Goal: Task Accomplishment & Management: Use online tool/utility

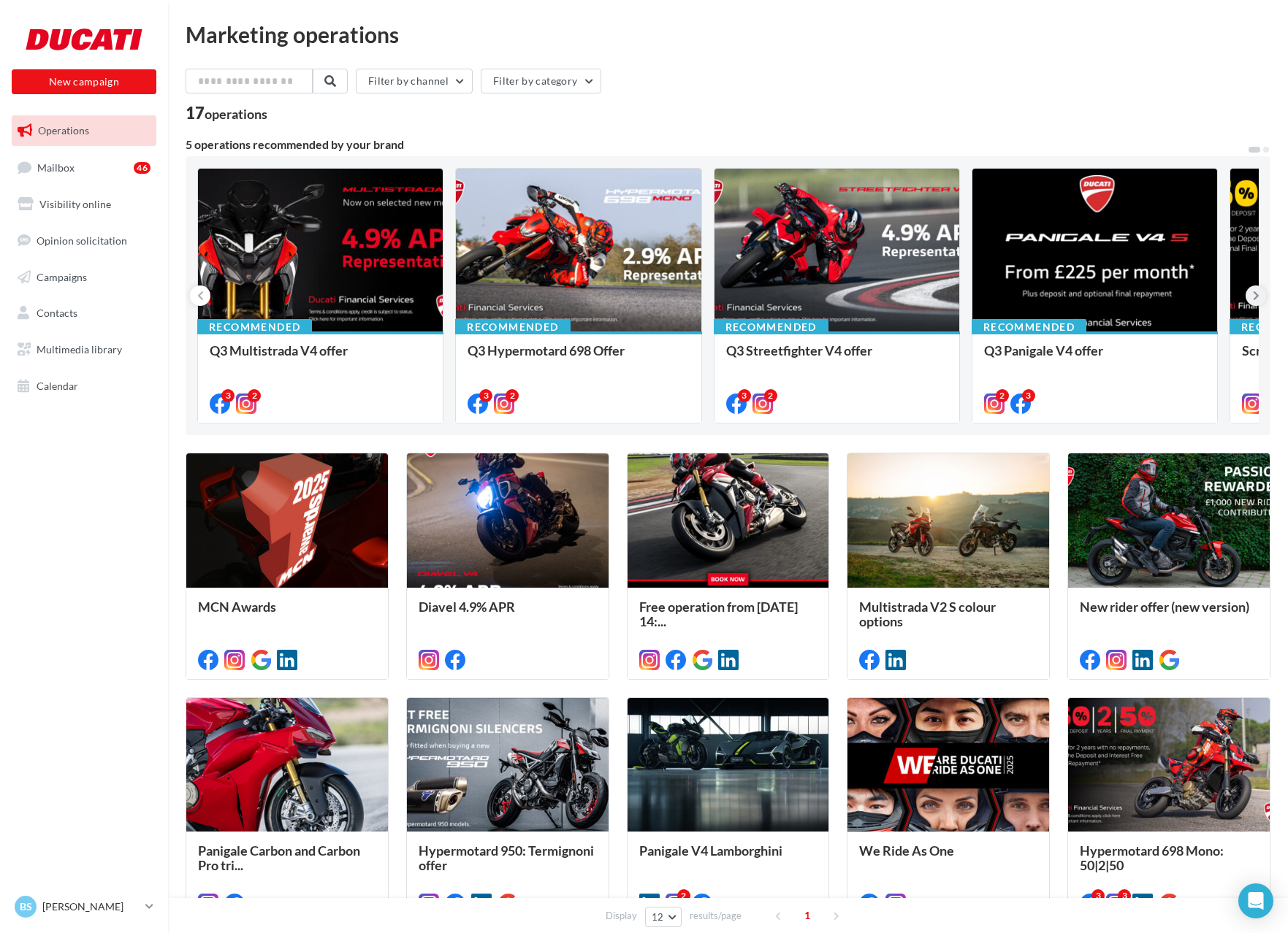
click at [1255, 299] on icon at bounding box center [1256, 296] width 6 height 15
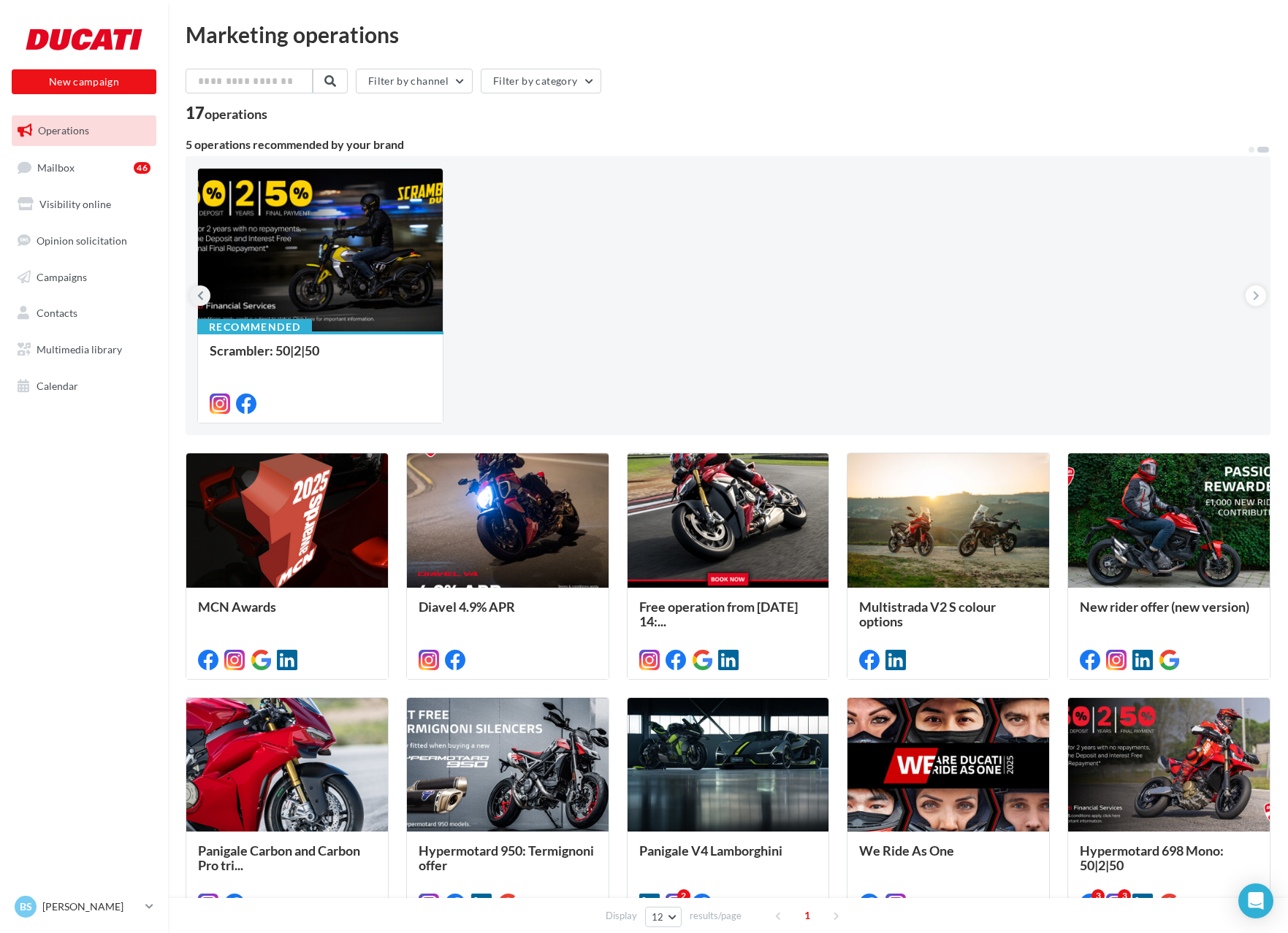
click at [197, 296] on icon at bounding box center [200, 296] width 6 height 15
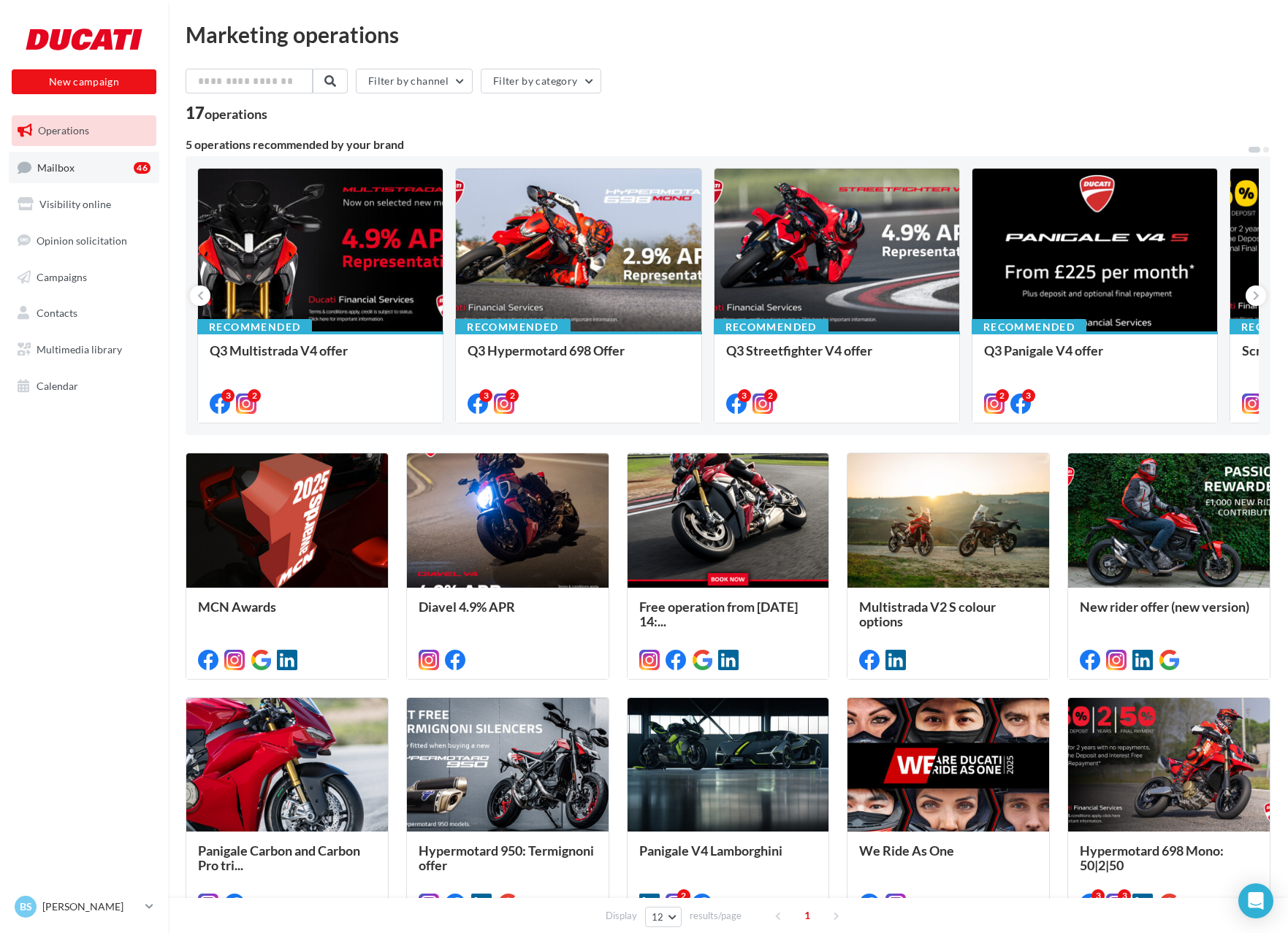
click at [66, 170] on span "Mailbox" at bounding box center [56, 167] width 38 height 13
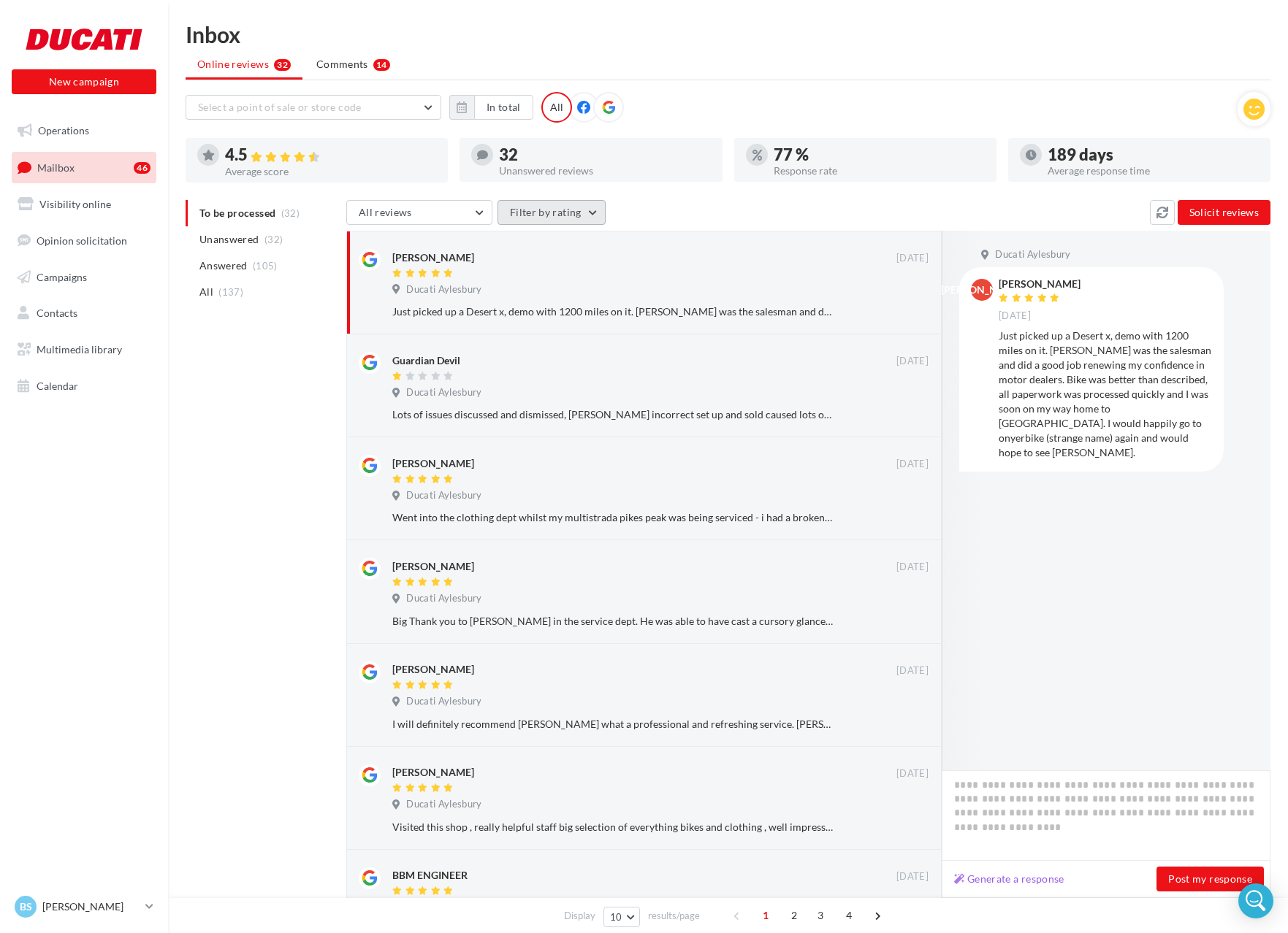
click at [536, 221] on button "Filter by rating" at bounding box center [551, 213] width 108 height 25
click at [424, 216] on button "All reviews" at bounding box center [419, 213] width 146 height 25
click at [296, 369] on div "To be processed (32) Unanswered (32) Answered (105) All (137) All reviews All r…" at bounding box center [728, 741] width 1085 height 1082
